Goal: Transaction & Acquisition: Purchase product/service

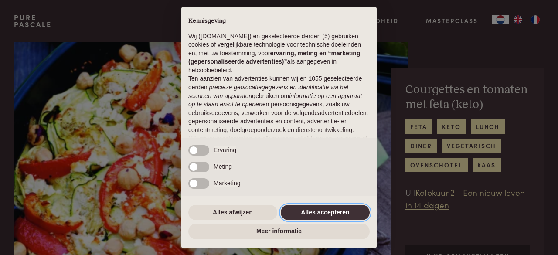
click at [346, 209] on button "Alles accepteren" at bounding box center [325, 213] width 89 height 16
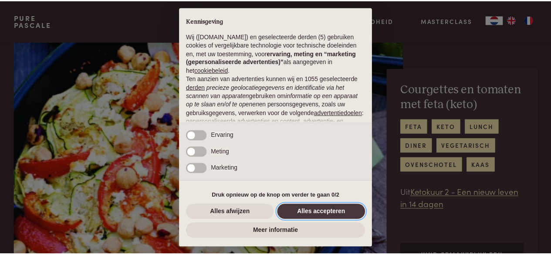
scroll to position [95, 0]
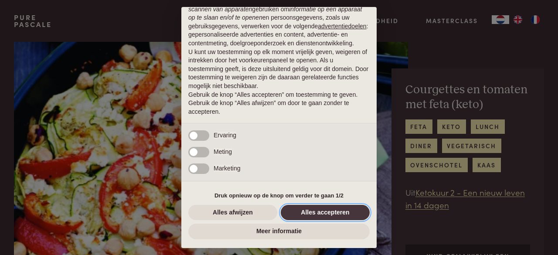
click at [346, 209] on button "Alles accepteren" at bounding box center [325, 213] width 89 height 16
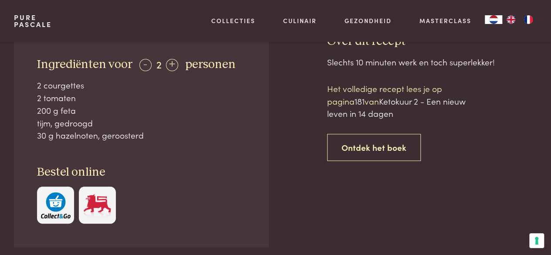
scroll to position [367, 0]
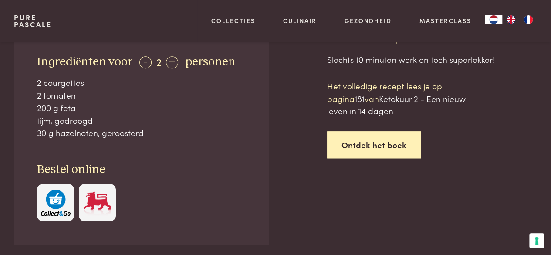
drag, startPoint x: 547, startPoint y: 72, endPoint x: 378, endPoint y: 142, distance: 182.7
click at [378, 142] on div "Ingrediënten voor - 2 + personen 2 courgettes 2 tomaten 200 g feta tijm, gedroo…" at bounding box center [275, 166] width 551 height 271
click at [378, 142] on link "Ontdek het boek" at bounding box center [374, 144] width 94 height 27
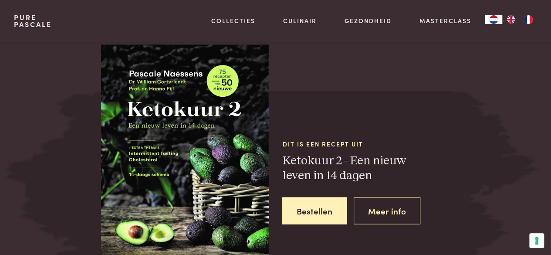
scroll to position [761, 0]
